Goal: Information Seeking & Learning: Learn about a topic

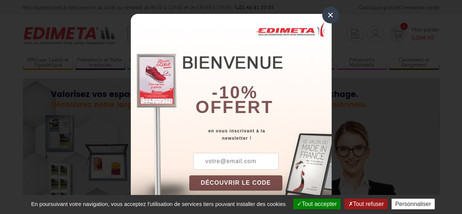
click at [325, 17] on div "×" at bounding box center [330, 15] width 17 height 17
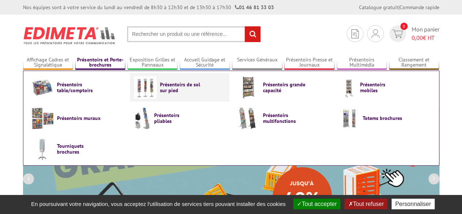
click at [168, 93] on link "Présentoirs de sol sur pied" at bounding box center [179, 87] width 91 height 23
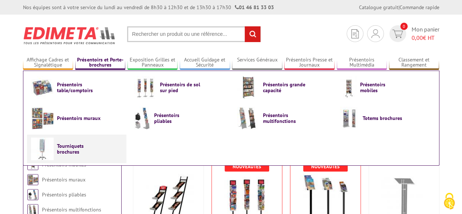
click at [74, 150] on span "Tourniquets brochures" at bounding box center [79, 149] width 44 height 12
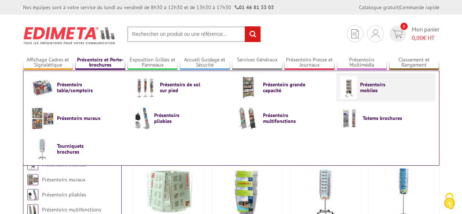
click at [350, 96] on img at bounding box center [348, 87] width 17 height 23
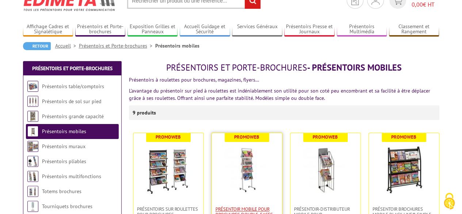
scroll to position [29, 0]
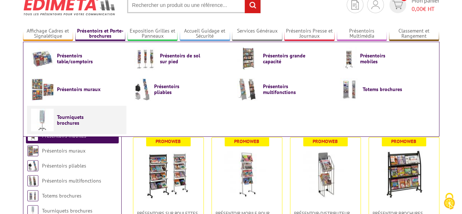
click at [86, 121] on span "Tourniquets brochures" at bounding box center [79, 120] width 44 height 12
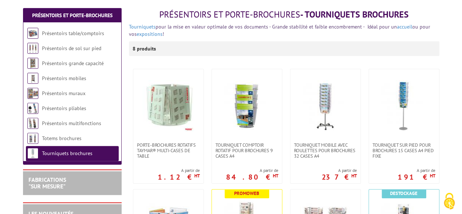
scroll to position [87, 0]
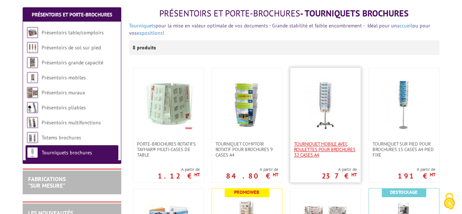
click at [338, 142] on span "Tourniquet mobile avec roulettes pour brochures 32 cases A4" at bounding box center [325, 149] width 63 height 16
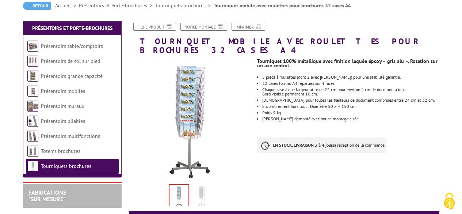
scroll to position [105, 0]
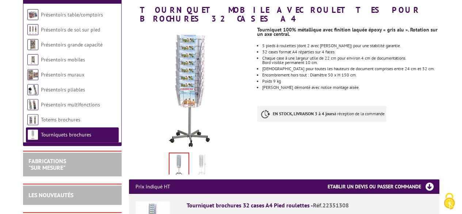
click at [204, 154] on img at bounding box center [202, 165] width 18 height 23
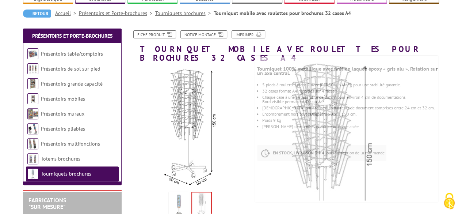
scroll to position [0, 0]
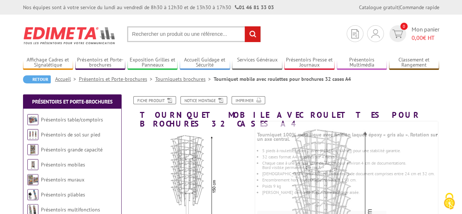
click at [195, 29] on input "text" at bounding box center [194, 34] width 134 height 16
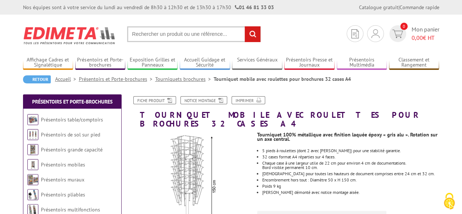
click at [195, 29] on input "text" at bounding box center [194, 34] width 134 height 16
click at [188, 33] on input "text" at bounding box center [194, 34] width 134 height 16
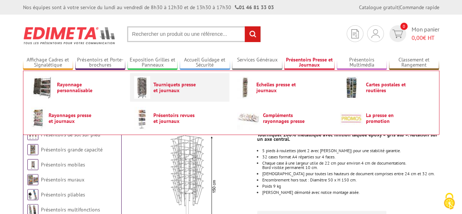
click at [157, 91] on span "Tourniquets presse et journaux" at bounding box center [175, 87] width 44 height 12
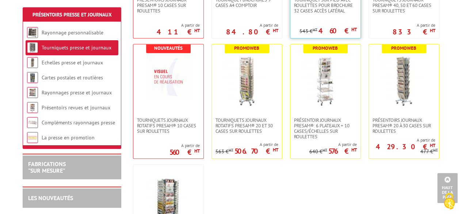
scroll to position [232, 0]
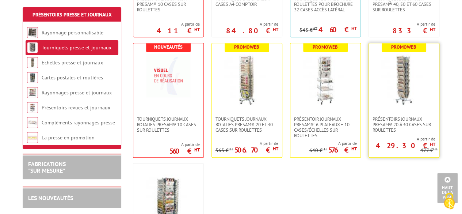
click at [405, 115] on link at bounding box center [404, 79] width 70 height 73
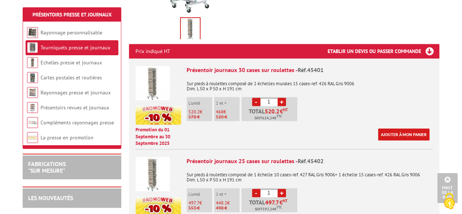
scroll to position [259, 0]
